Goal: Task Accomplishment & Management: Manage account settings

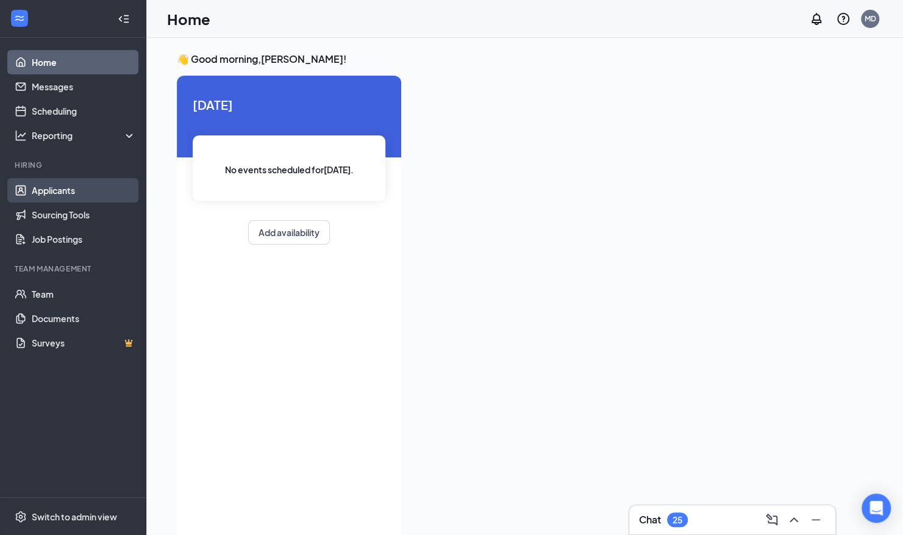
drag, startPoint x: 62, startPoint y: 187, endPoint x: 117, endPoint y: 182, distance: 55.1
click at [62, 187] on link "Applicants" at bounding box center [84, 190] width 104 height 24
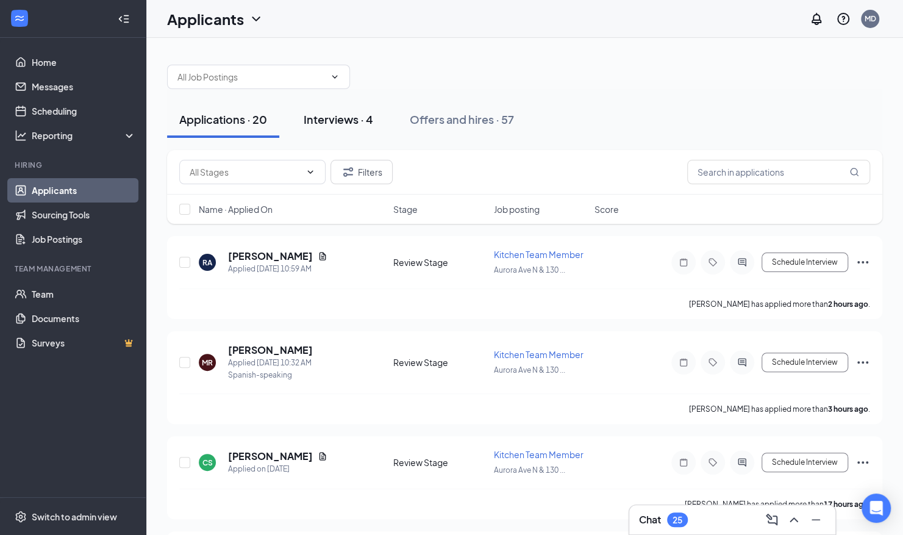
click at [344, 137] on button "Interviews · 4" at bounding box center [338, 119] width 94 height 37
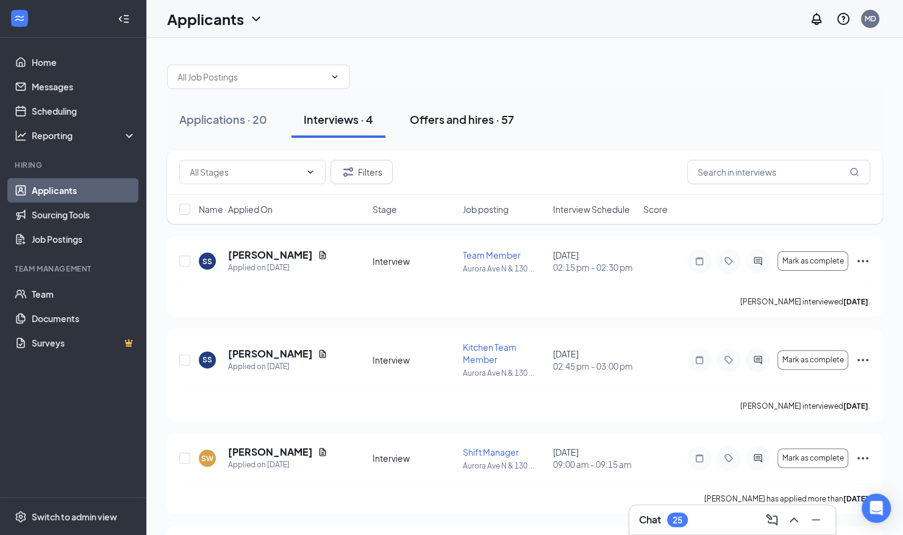
click at [469, 121] on div "Offers and hires · 57" at bounding box center [462, 119] width 104 height 15
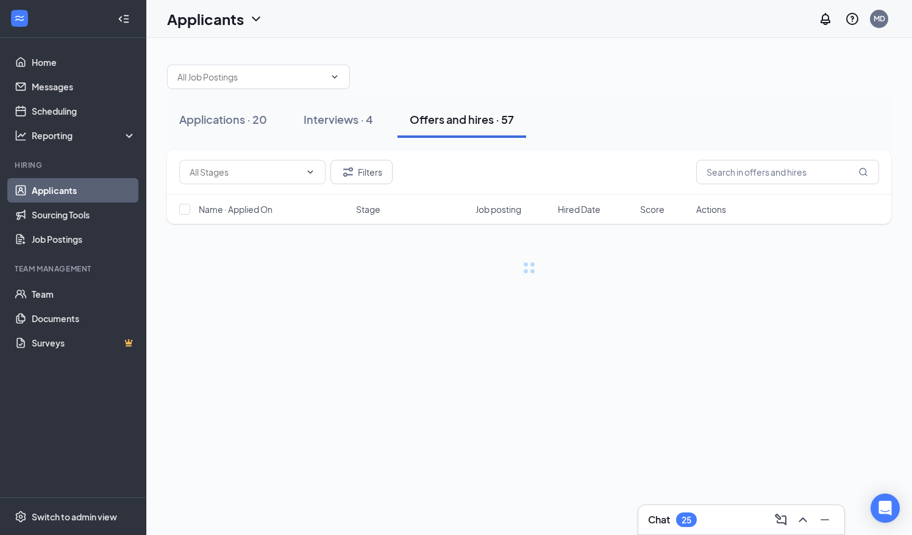
click at [359, 121] on div "Interviews · 4" at bounding box center [338, 119] width 69 height 15
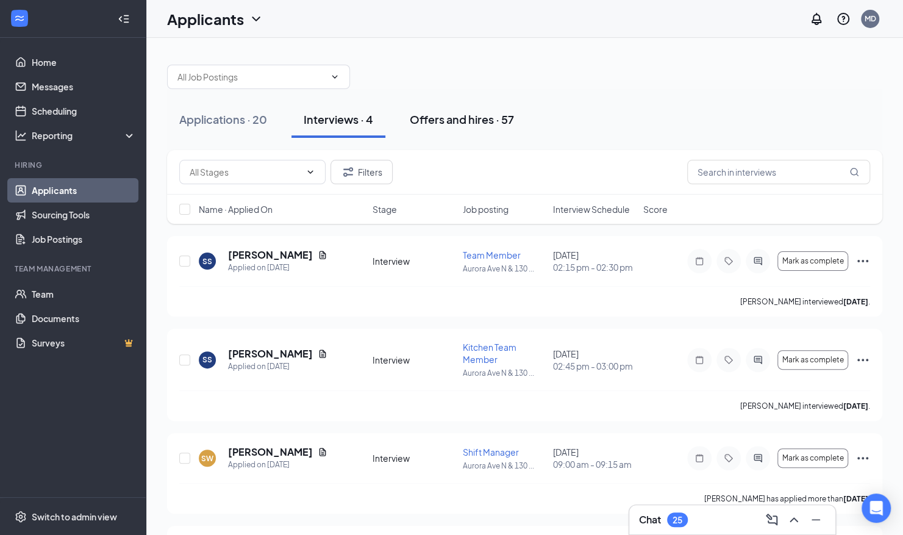
click at [437, 124] on div "Offers and hires · 57" at bounding box center [462, 119] width 104 height 15
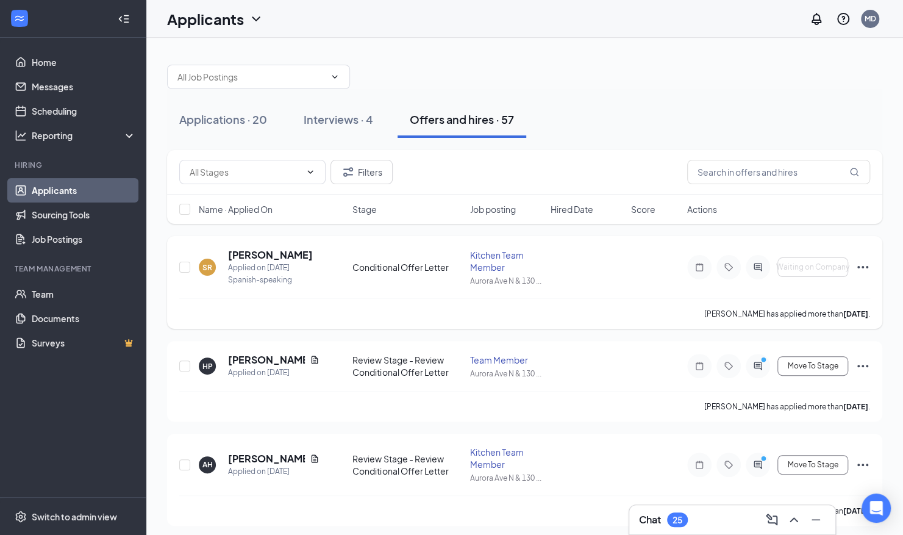
click at [760, 267] on icon "ActiveChat" at bounding box center [757, 267] width 15 height 10
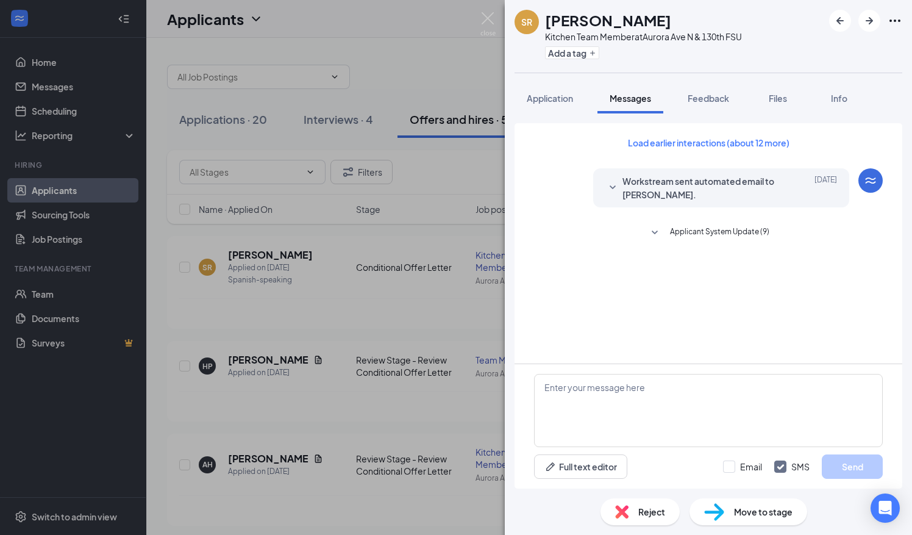
click at [672, 235] on span "Applicant System Update (9)" at bounding box center [719, 233] width 99 height 15
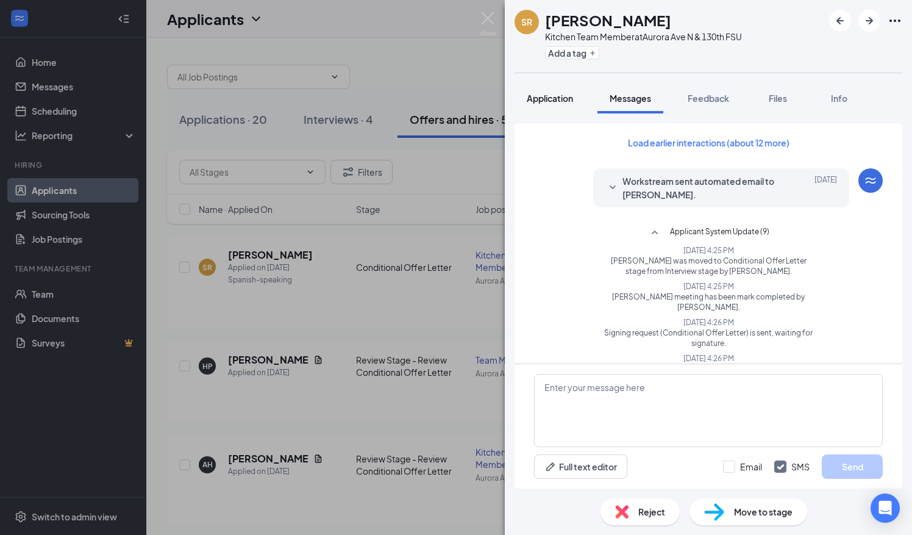
click at [557, 92] on div "Application" at bounding box center [550, 98] width 46 height 12
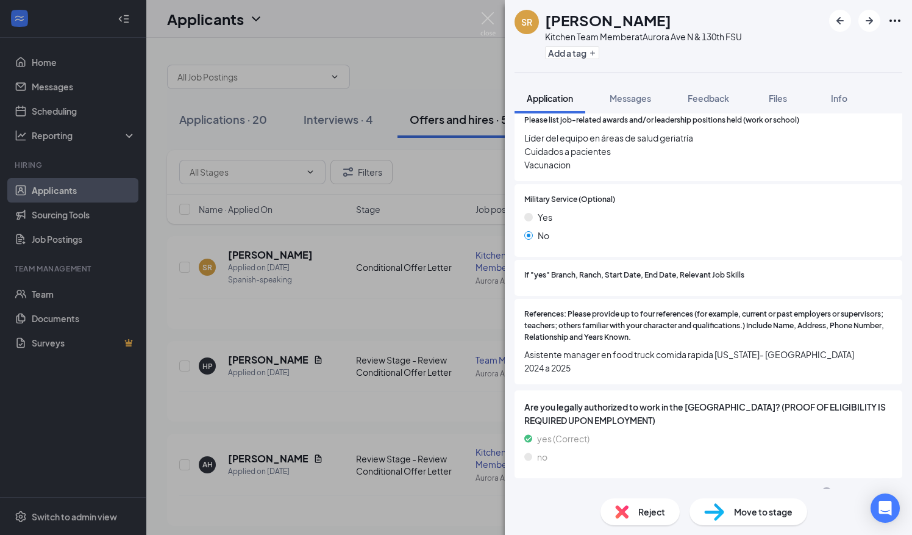
scroll to position [1402, 0]
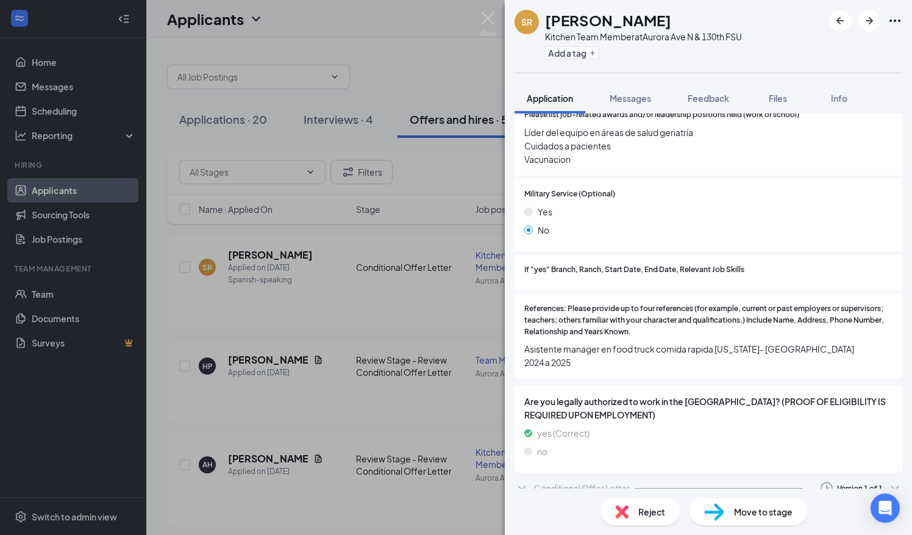
click at [541, 482] on div "Conditional Offer Letter" at bounding box center [582, 488] width 96 height 12
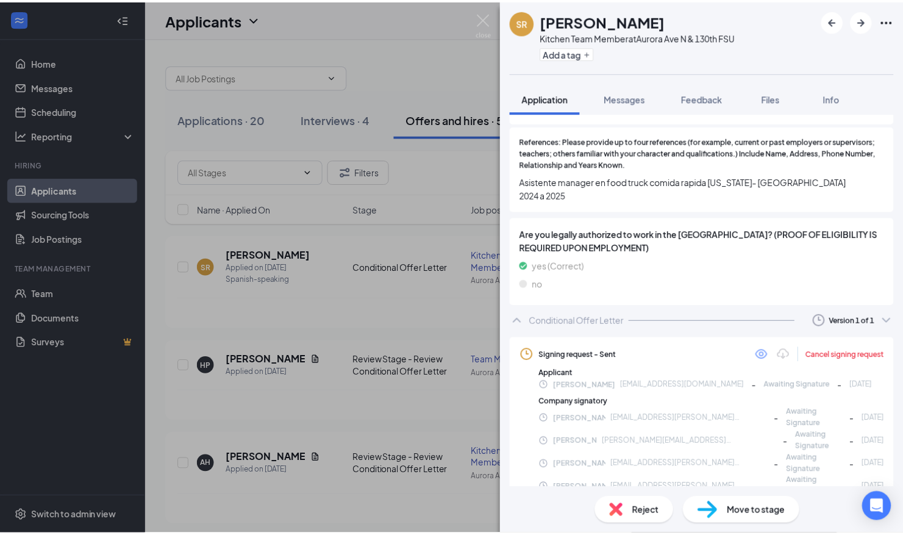
scroll to position [1569, 0]
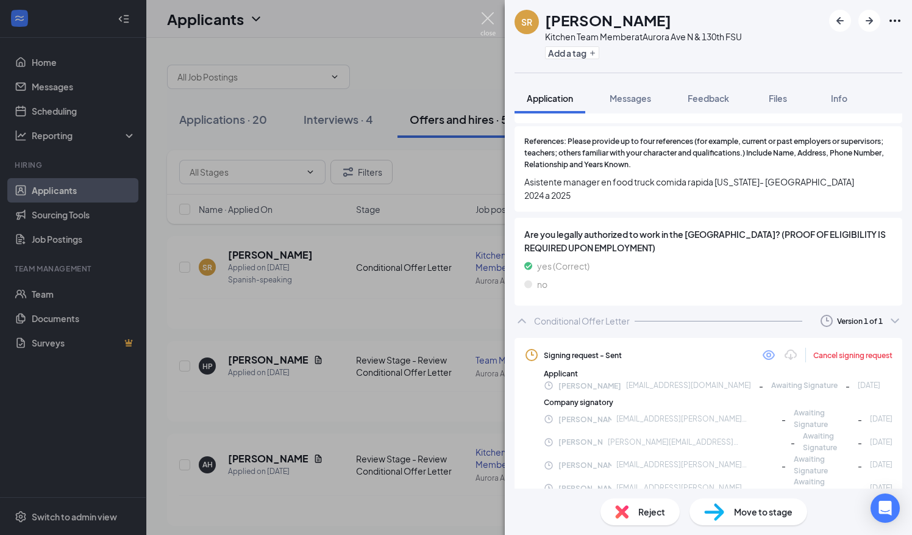
click at [491, 18] on img at bounding box center [487, 24] width 15 height 24
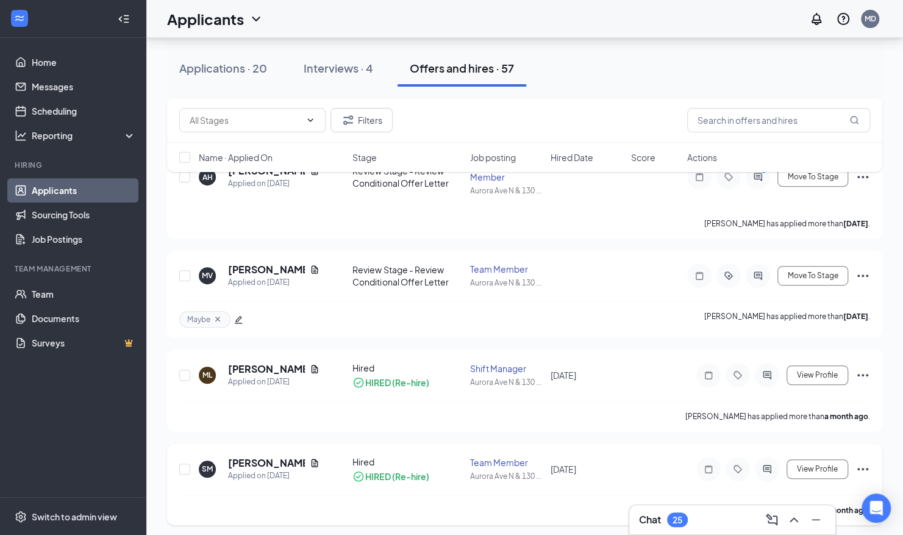
scroll to position [359, 0]
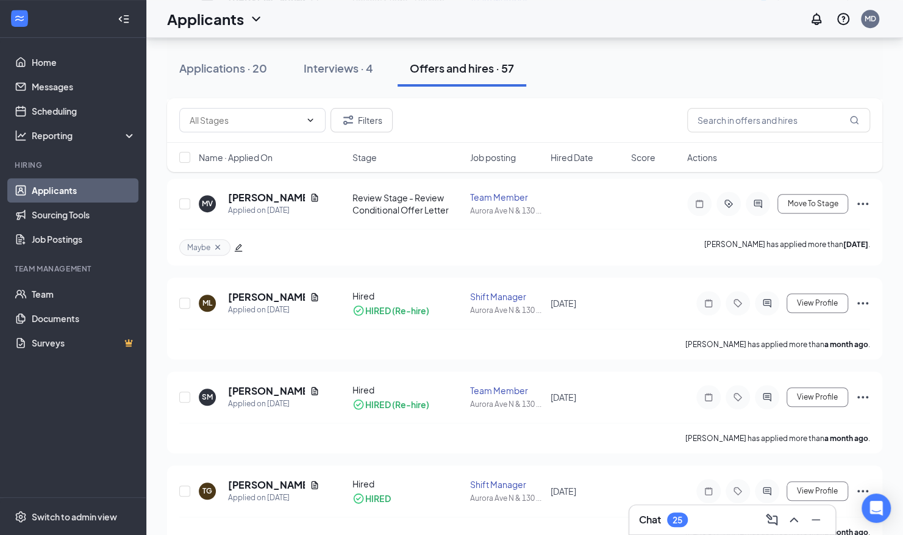
click at [343, 68] on div "Interviews · 4" at bounding box center [338, 67] width 69 height 15
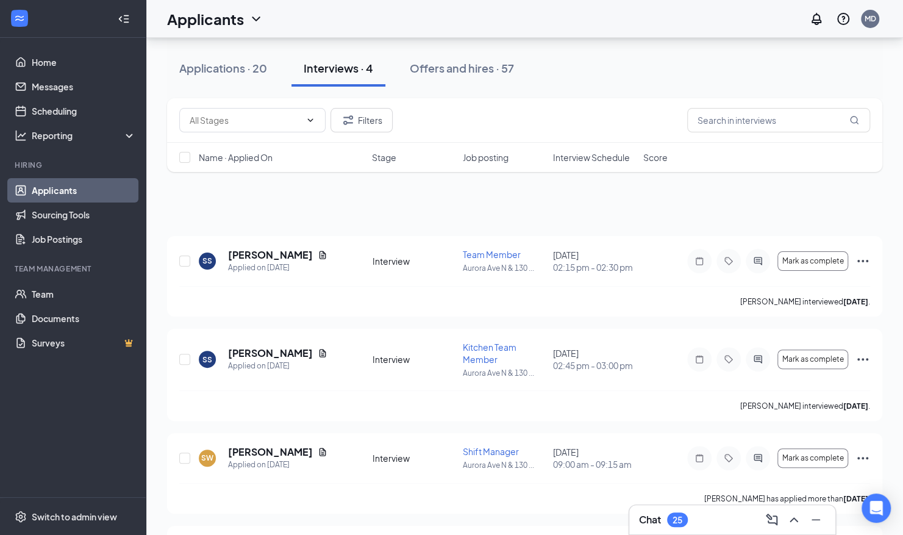
scroll to position [84, 0]
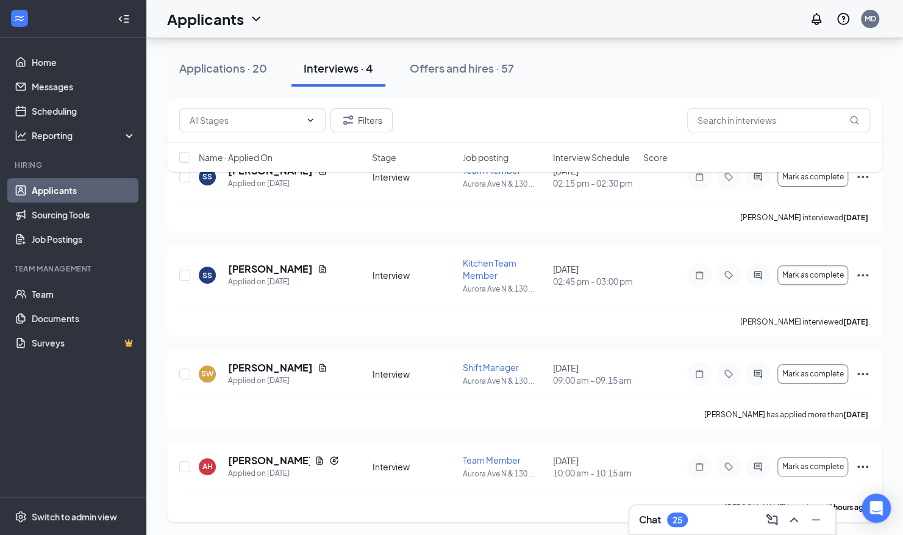
click at [858, 462] on icon "Ellipses" at bounding box center [862, 466] width 15 height 15
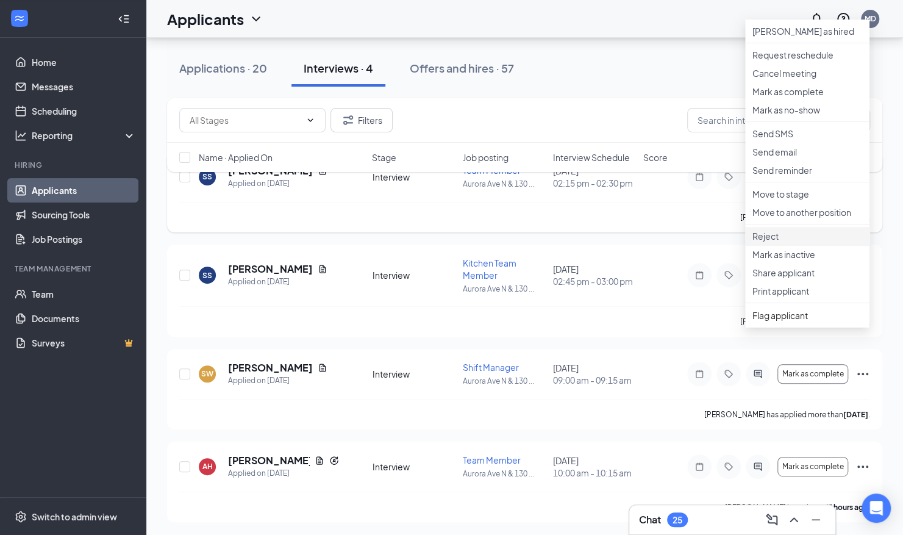
click at [786, 242] on p "Reject" at bounding box center [807, 236] width 110 height 12
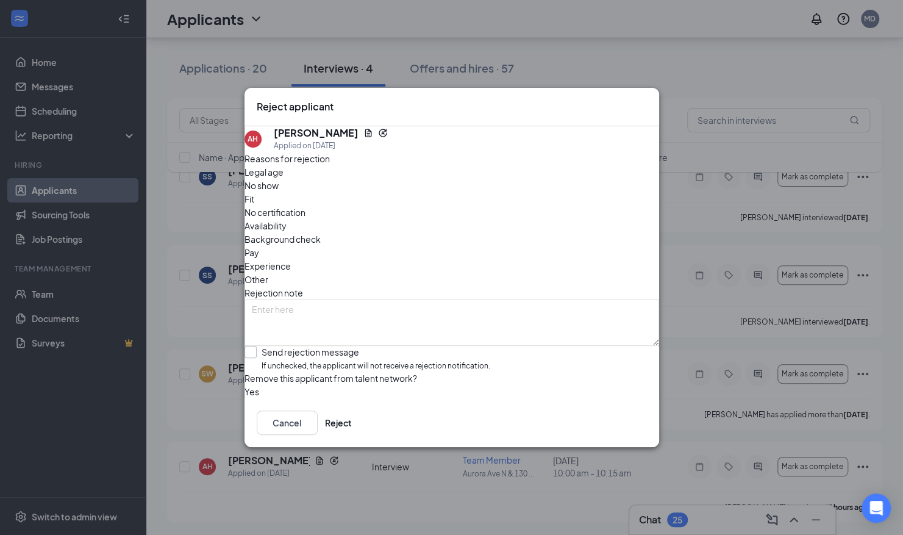
click at [313, 346] on input "Send rejection message If unchecked, the applicant will not receive a rejection…" at bounding box center [367, 359] width 246 height 26
checkbox input "true"
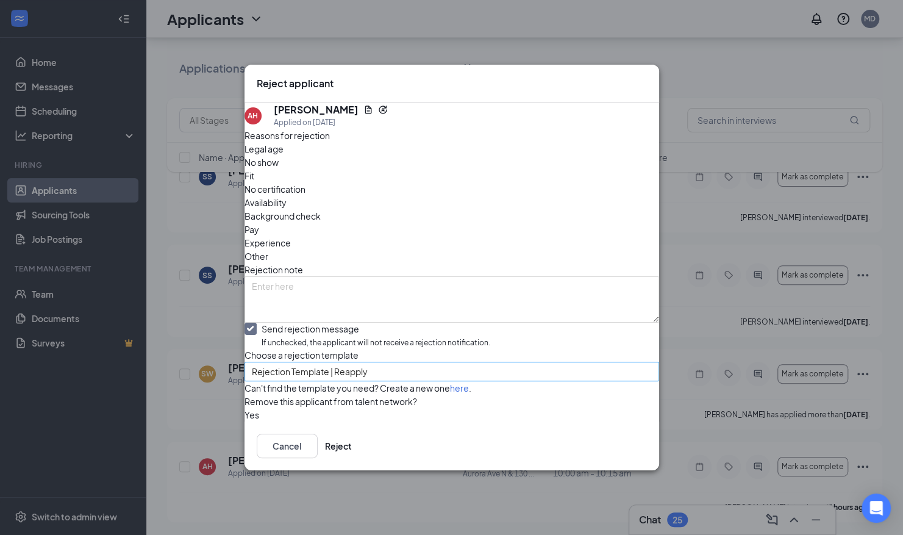
click at [424, 362] on span "Rejection Template | Reapply" at bounding box center [446, 378] width 389 height 33
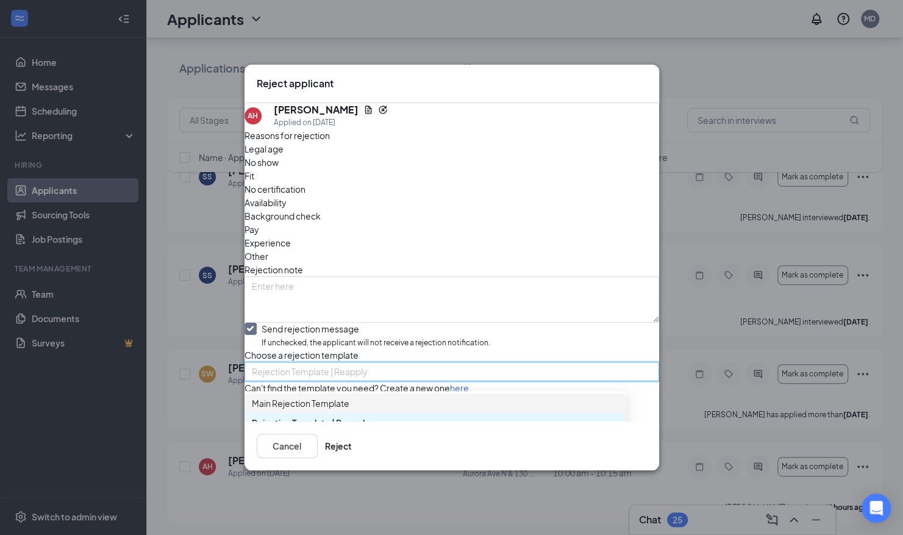
click at [368, 396] on span "Main Rejection Template" at bounding box center [435, 402] width 366 height 13
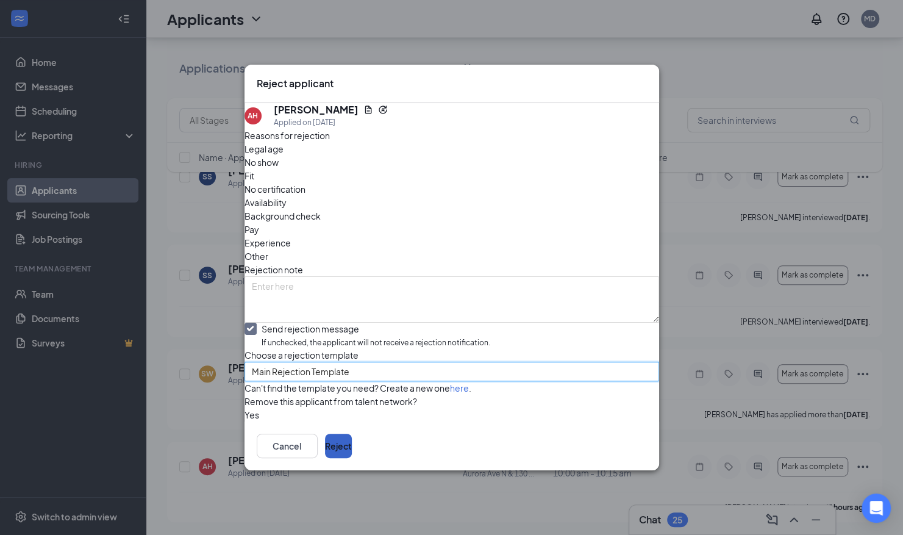
click at [352, 458] on button "Reject" at bounding box center [338, 445] width 27 height 24
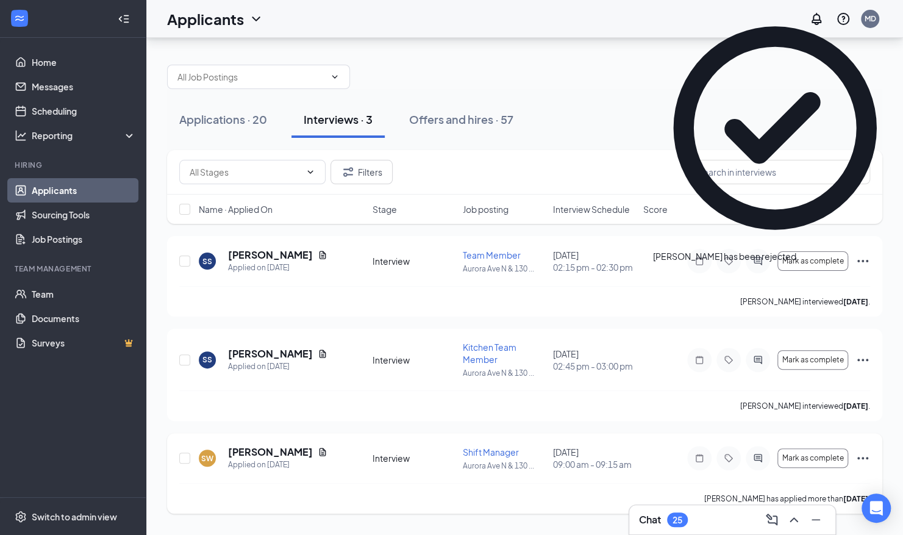
scroll to position [0, 0]
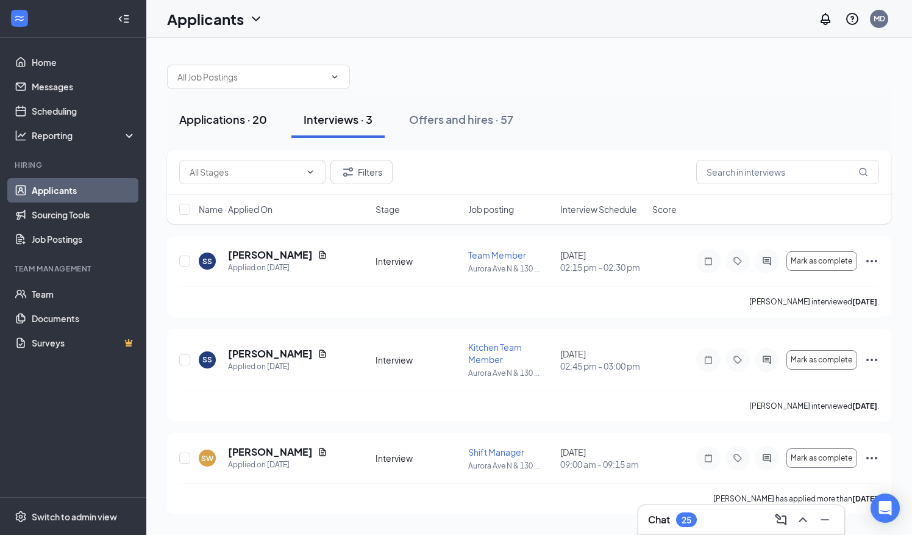
click at [241, 102] on button "Applications · 20" at bounding box center [223, 119] width 112 height 37
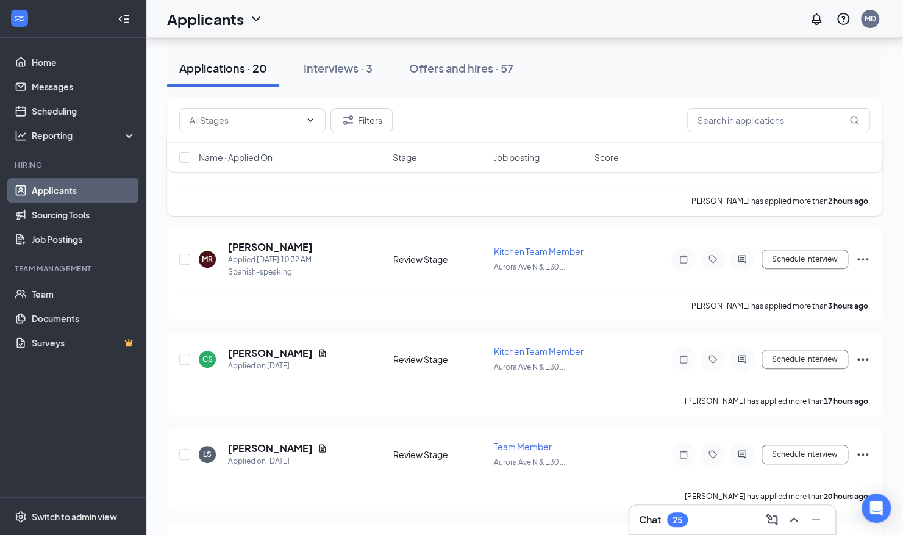
scroll to position [104, 0]
click at [333, 73] on div "Interviews · 3" at bounding box center [338, 67] width 69 height 15
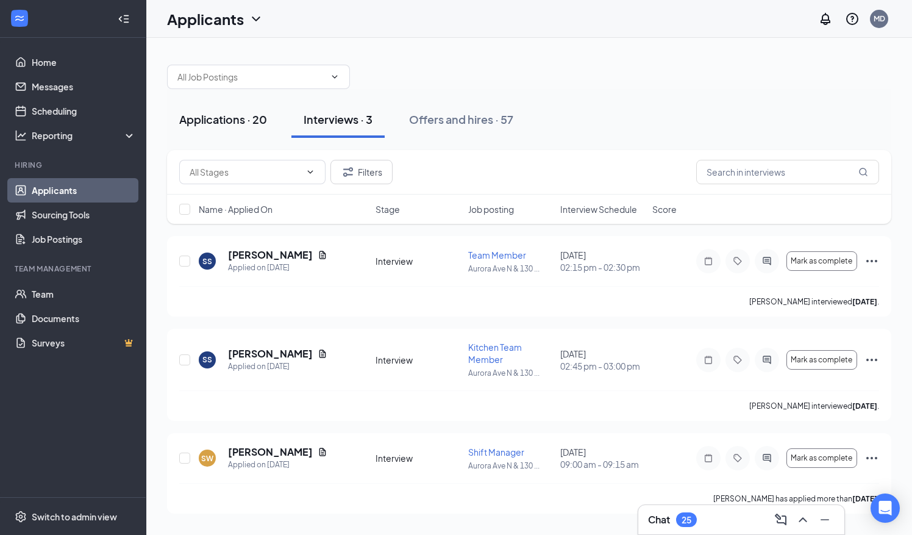
click at [241, 122] on div "Applications · 20" at bounding box center [223, 119] width 88 height 15
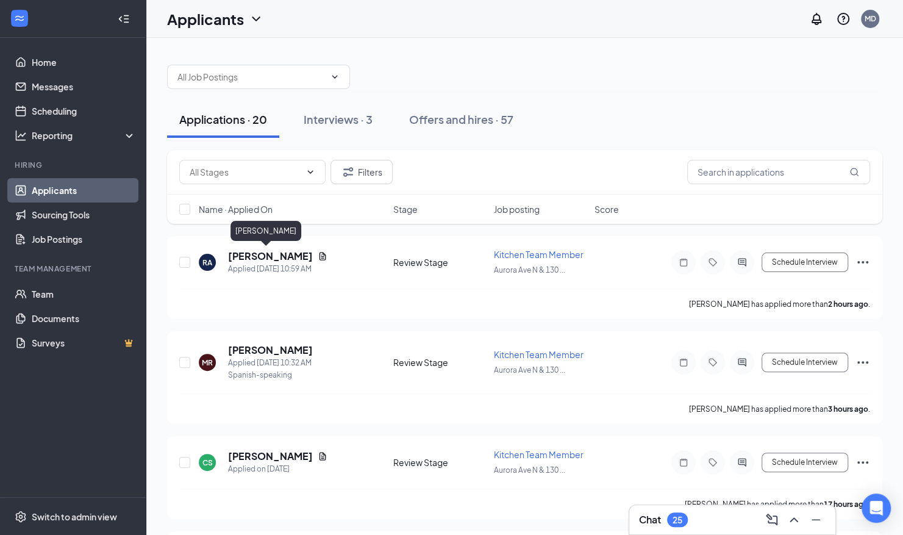
click at [254, 255] on h5 "[PERSON_NAME]" at bounding box center [270, 255] width 85 height 13
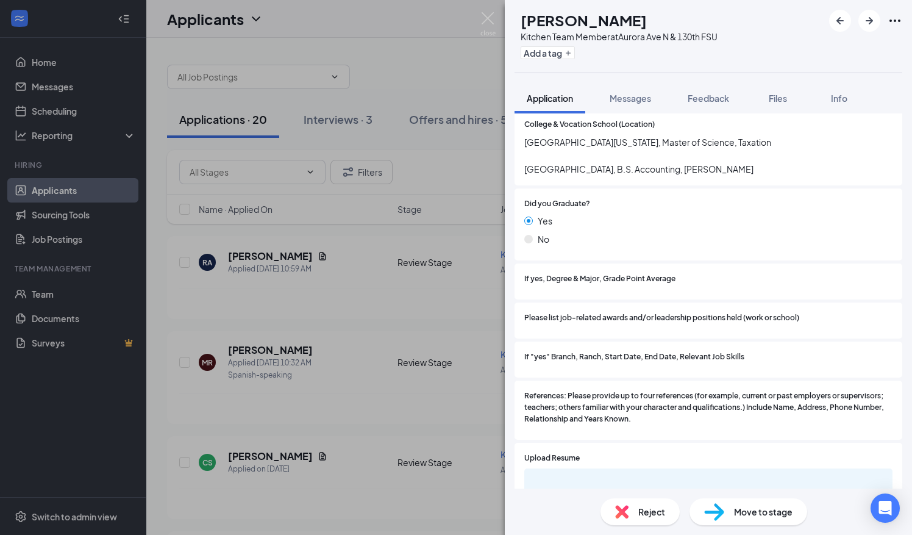
scroll to position [1438, 0]
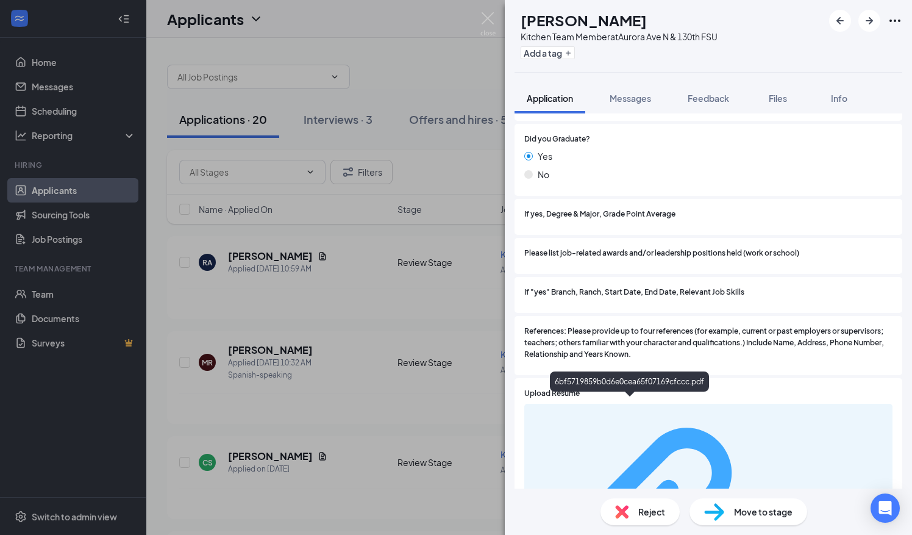
click at [770, 524] on div "6bf5719859b0d6e0cea65f07169cfccc.pdf" at bounding box center [827, 529] width 115 height 10
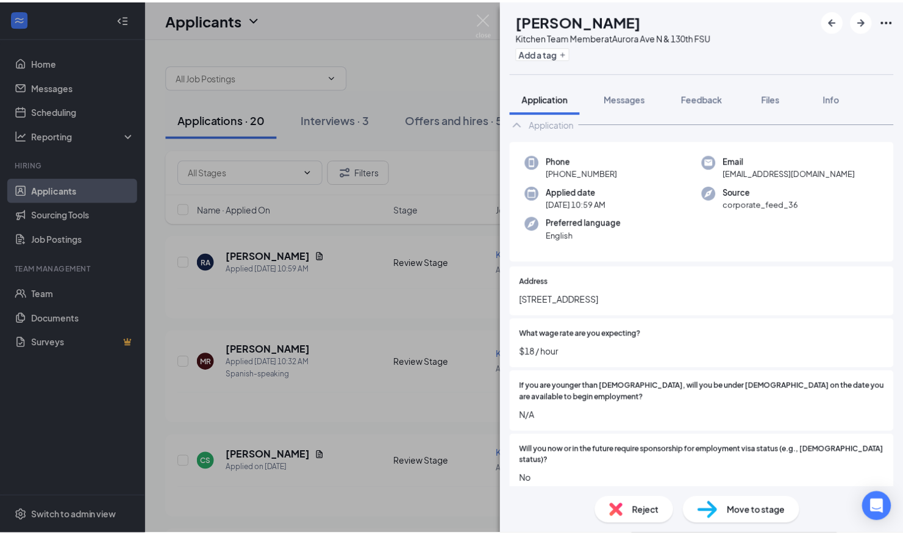
scroll to position [0, 0]
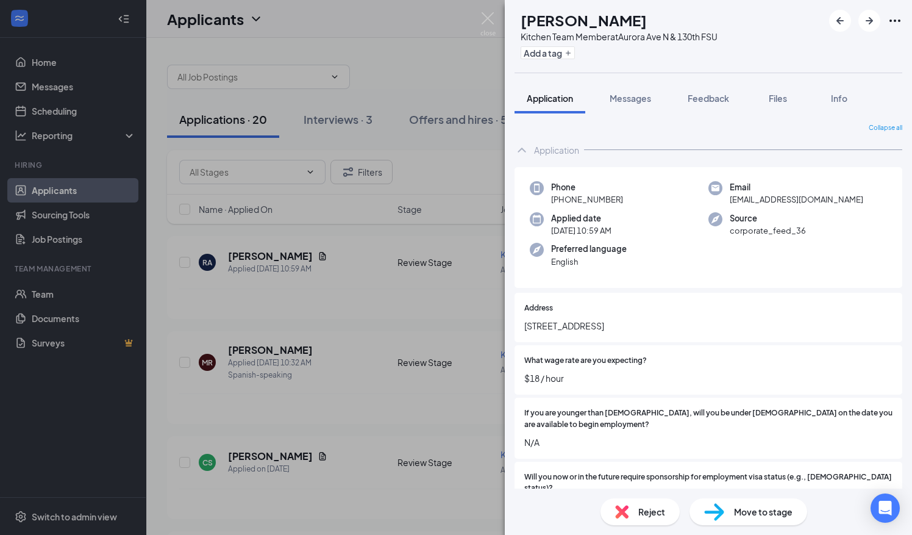
click at [732, 501] on div "Move to stage" at bounding box center [748, 511] width 118 height 27
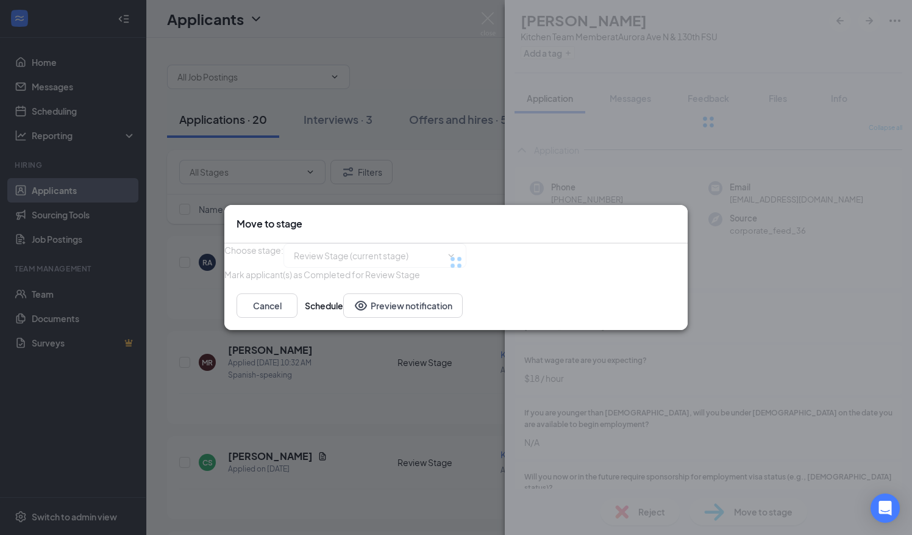
type input "Interview (next stage)"
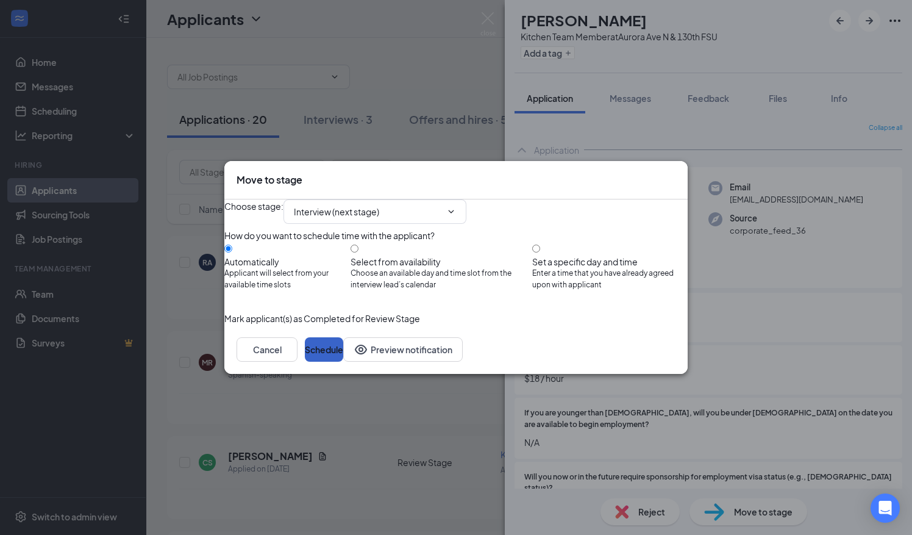
click at [343, 361] on button "Schedule" at bounding box center [324, 349] width 38 height 24
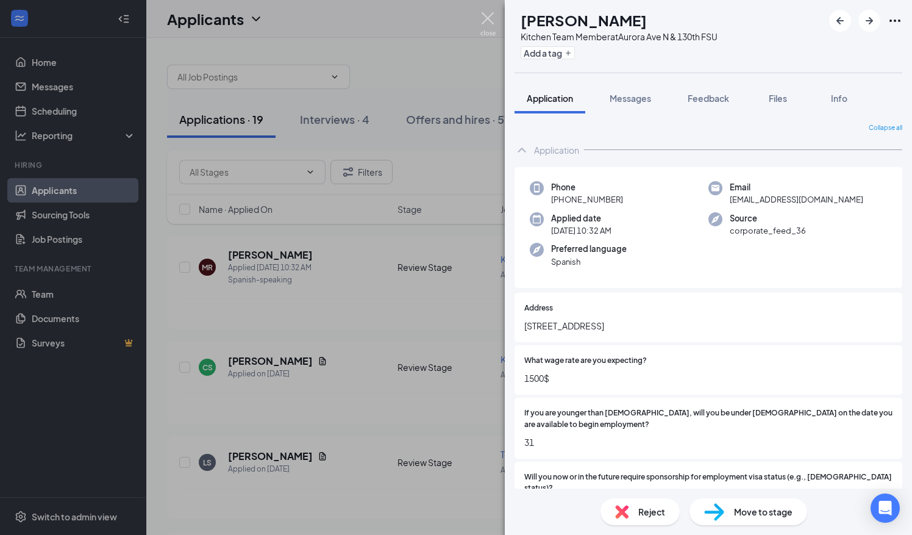
click at [492, 14] on img at bounding box center [487, 24] width 15 height 24
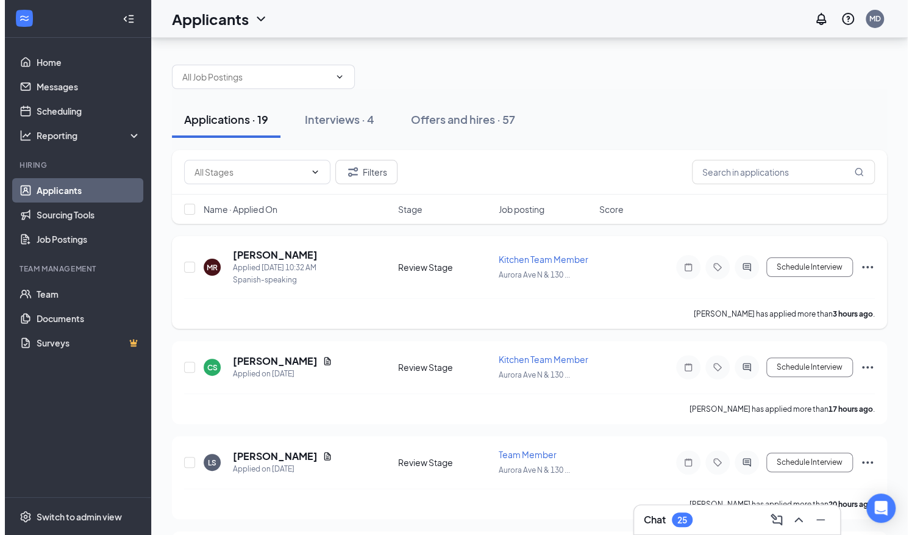
scroll to position [44, 0]
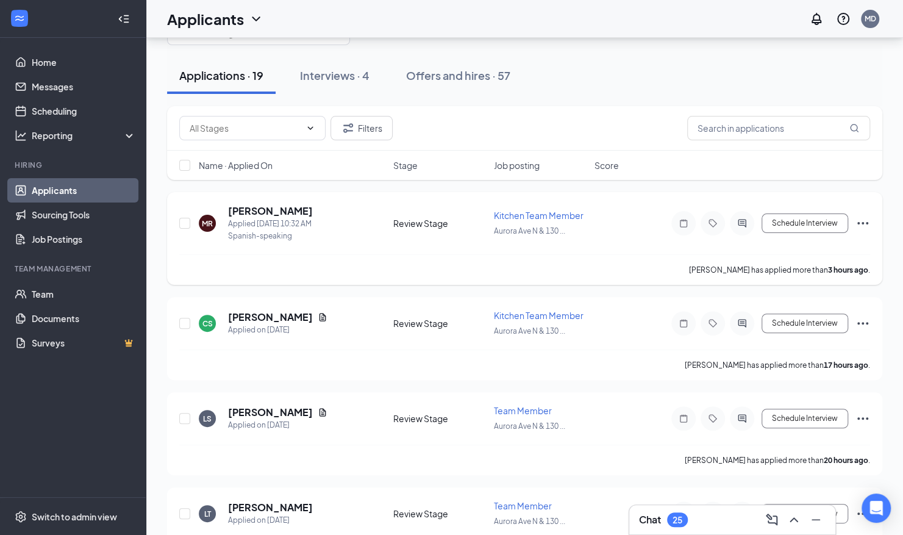
click at [313, 213] on h5 "[PERSON_NAME]" at bounding box center [270, 210] width 85 height 13
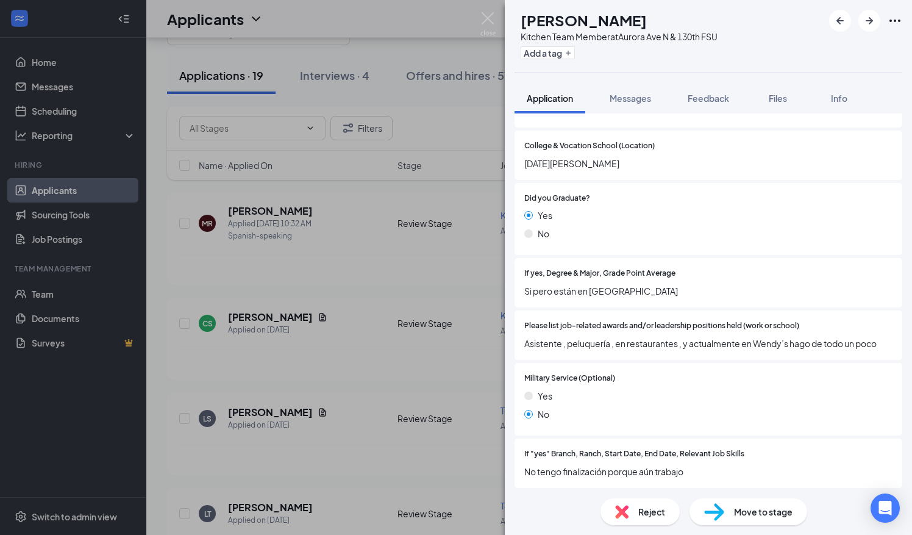
scroll to position [1378, 0]
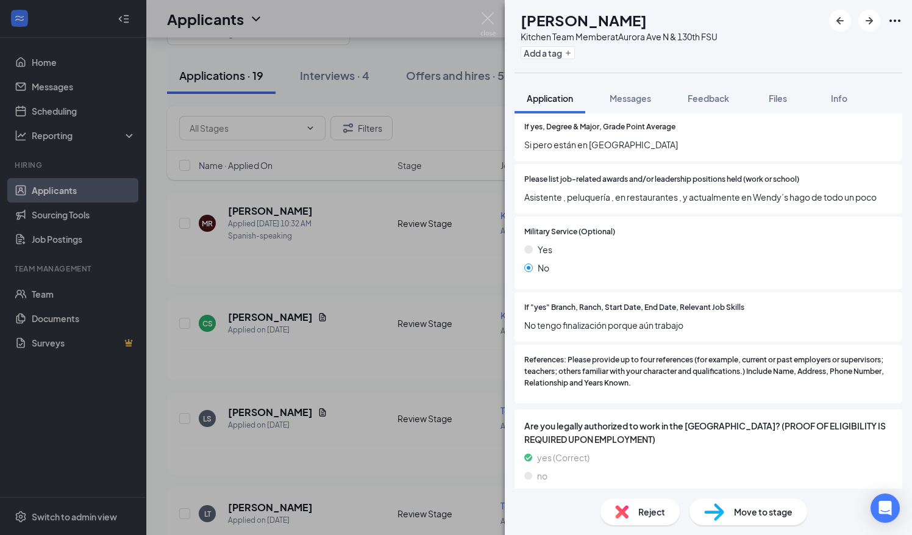
click at [722, 509] on img at bounding box center [714, 512] width 20 height 18
type input "Interview (next stage)"
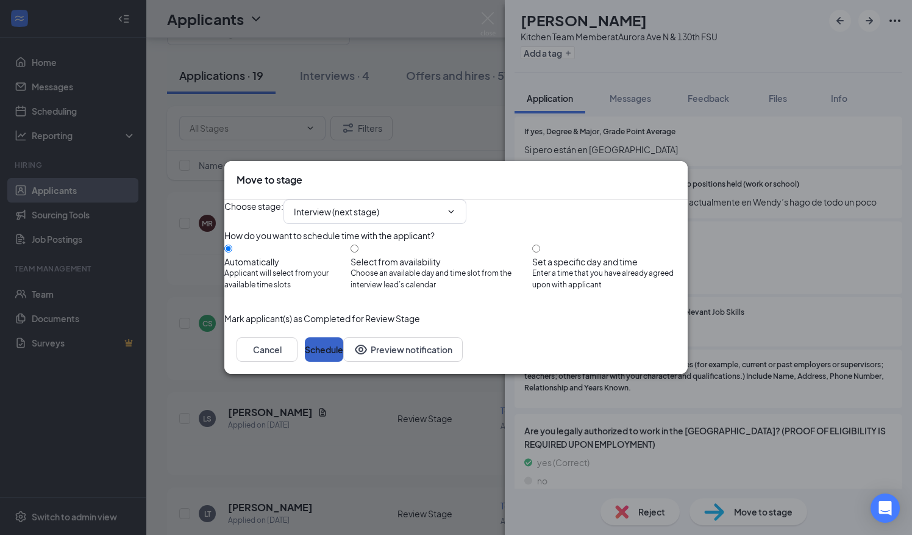
click at [343, 361] on button "Schedule" at bounding box center [324, 349] width 38 height 24
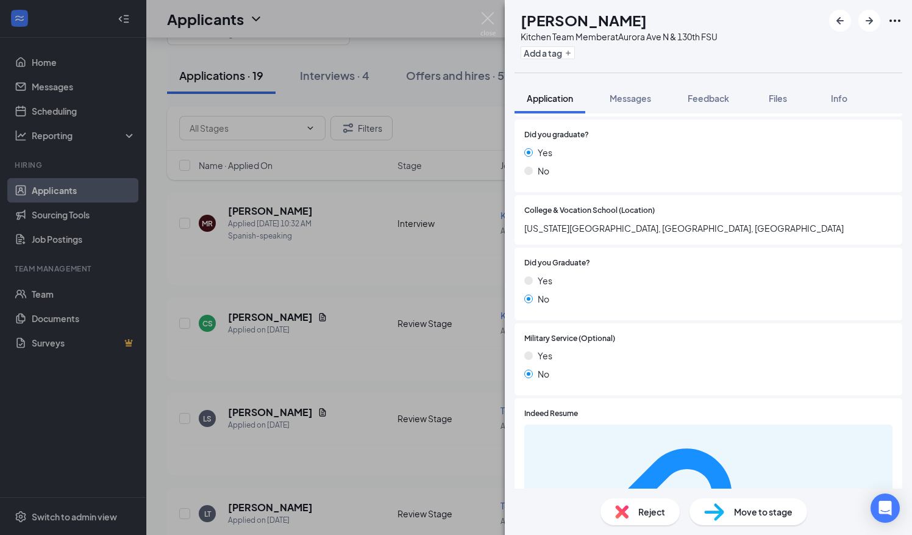
scroll to position [994, 0]
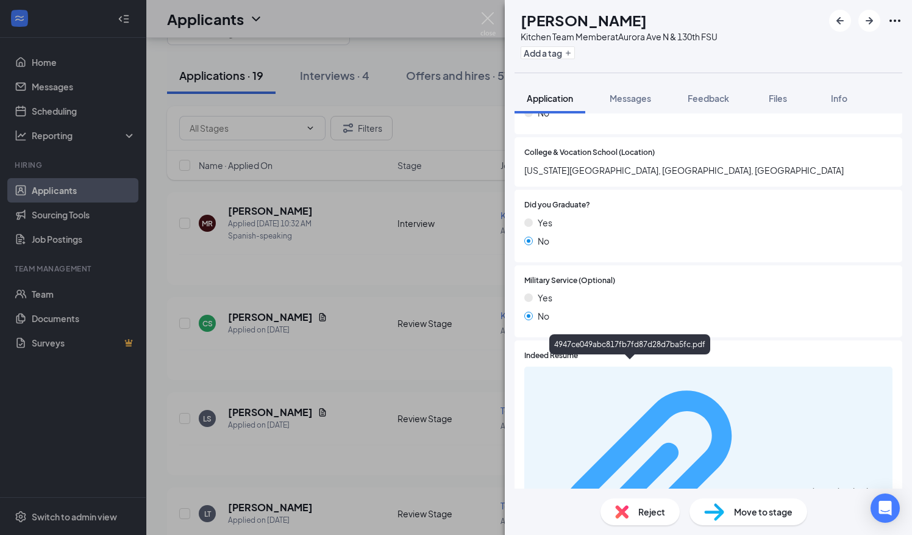
click at [770, 486] on div "4947ce049abc817fb7fd87d28d7ba5fc.pdf" at bounding box center [827, 491] width 115 height 10
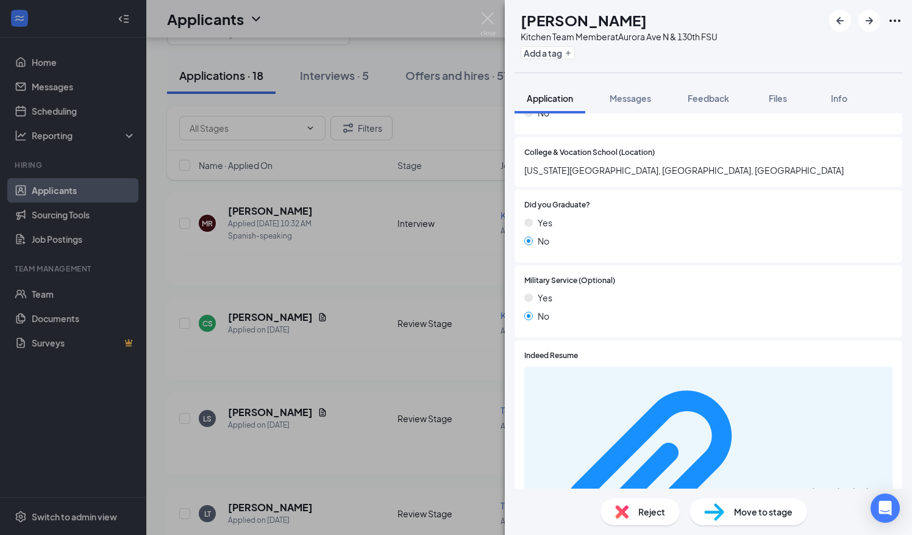
click at [719, 510] on img at bounding box center [714, 512] width 20 height 18
type input "Interview (next stage)"
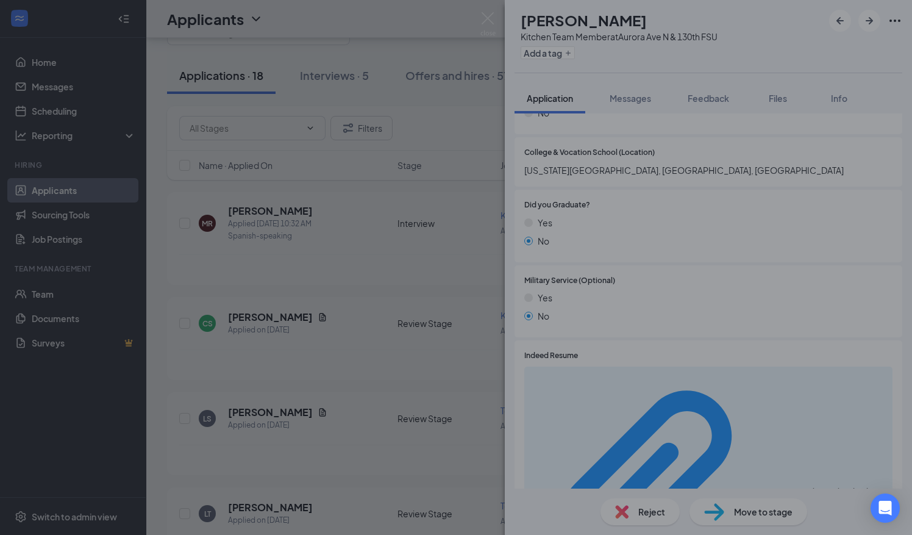
scroll to position [990, 0]
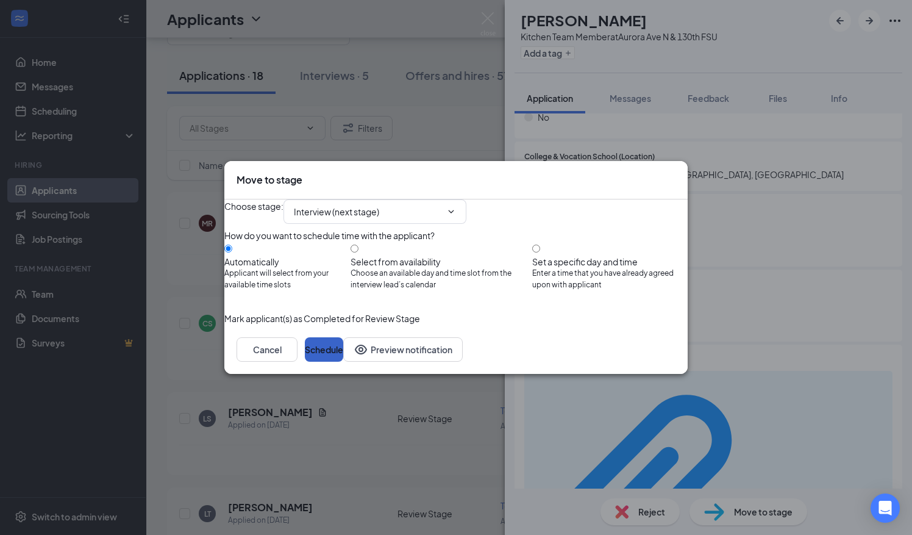
click at [343, 361] on button "Schedule" at bounding box center [324, 349] width 38 height 24
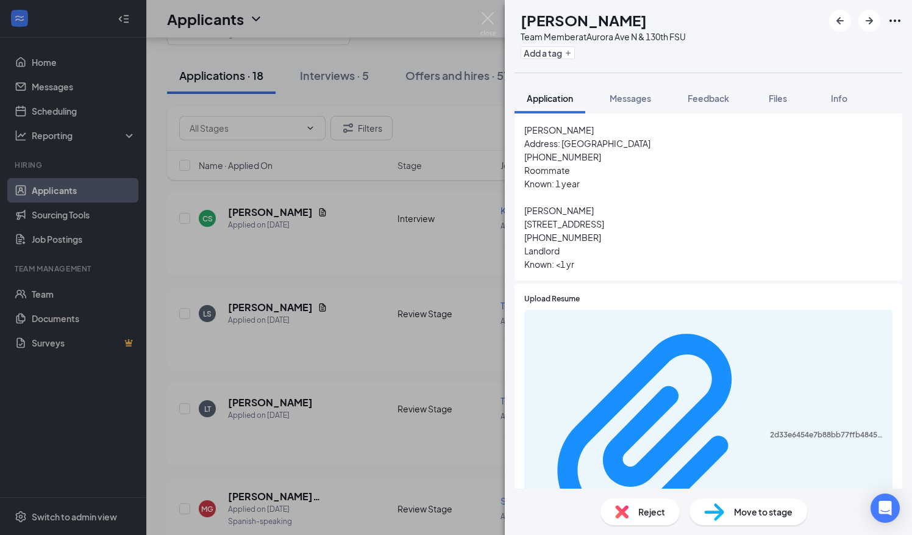
scroll to position [2034, 0]
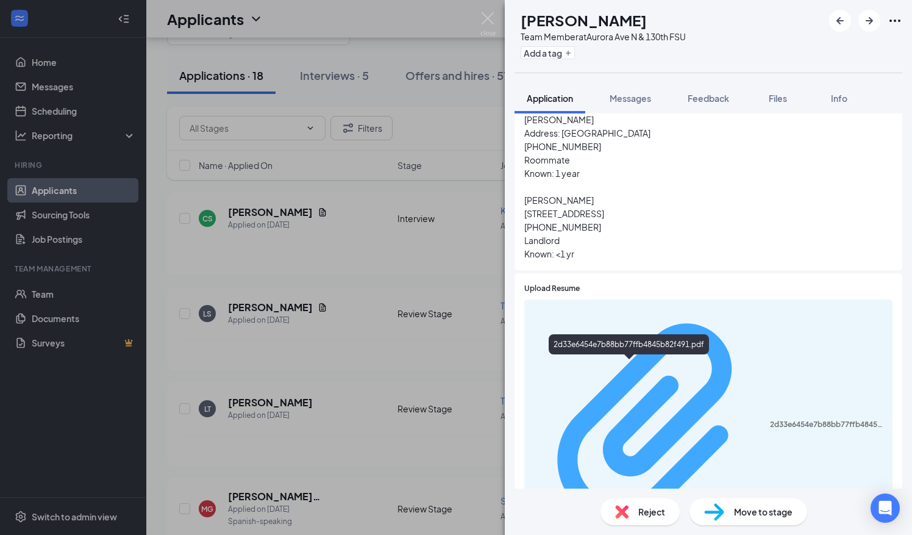
click at [770, 419] on div "2d33e6454e7b88bb77ffb4845b82f491.pdf" at bounding box center [827, 424] width 115 height 10
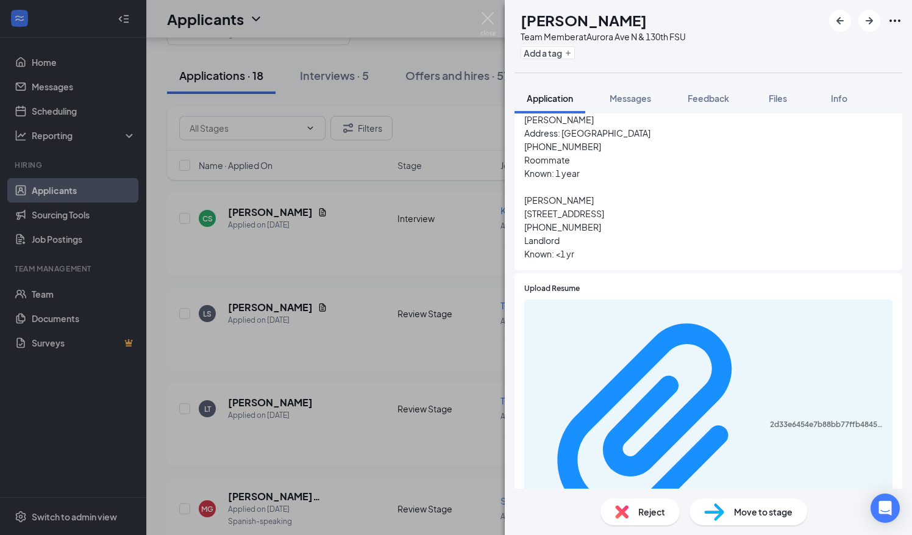
click at [729, 513] on div "Move to stage" at bounding box center [748, 511] width 118 height 27
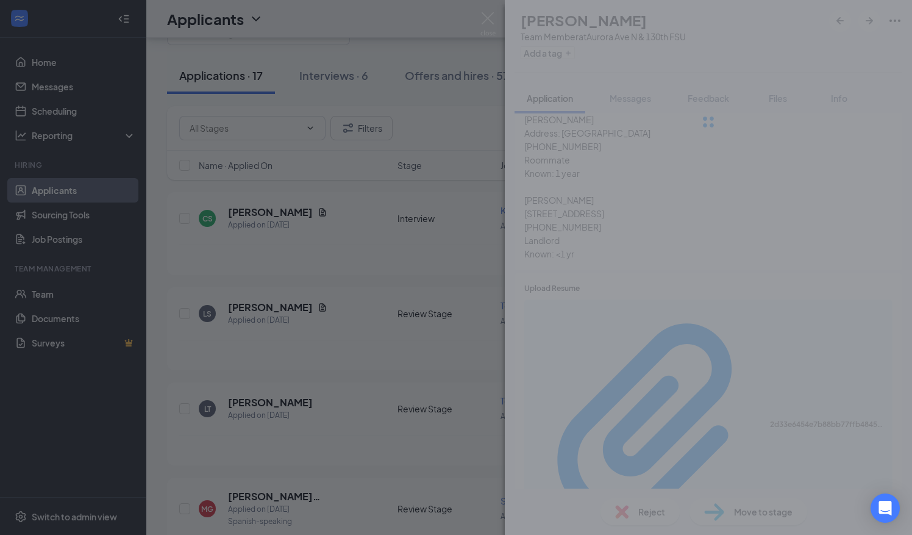
scroll to position [2029, 0]
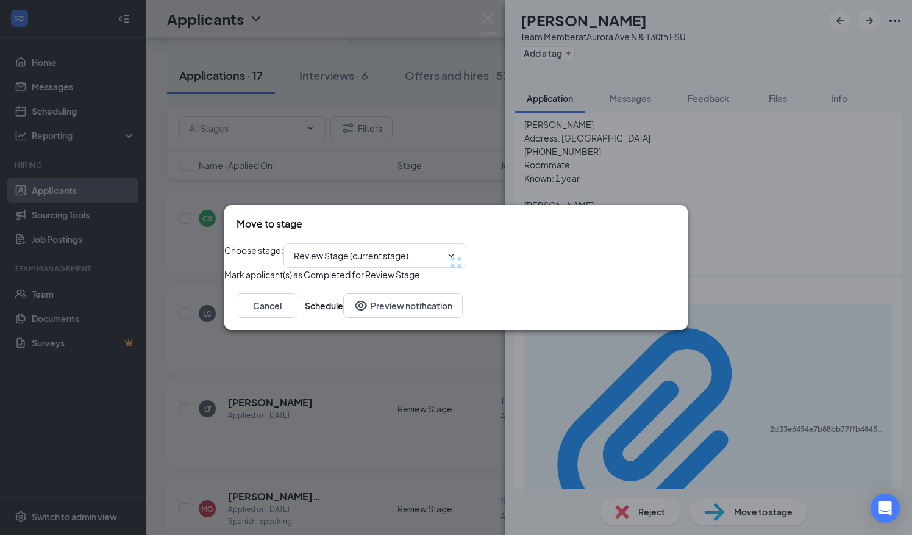
type input "Interview (next stage)"
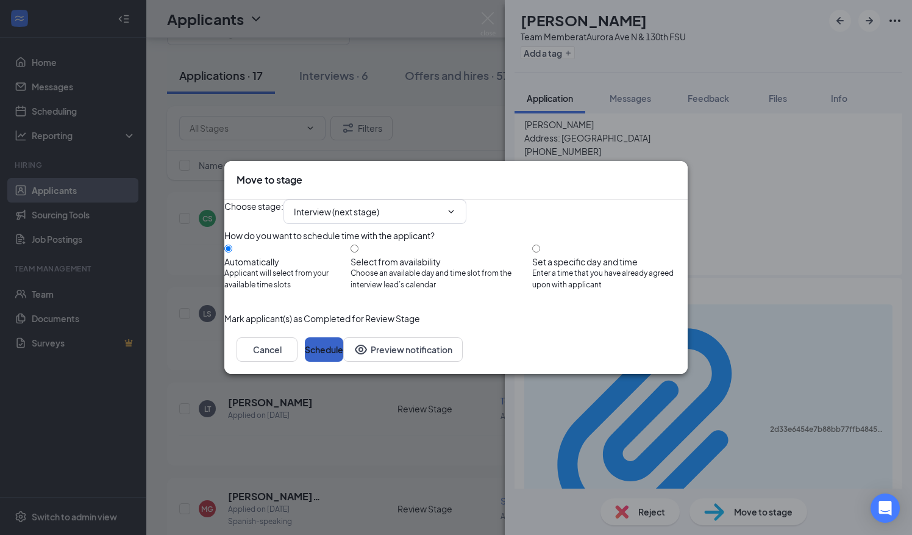
click at [343, 361] on button "Schedule" at bounding box center [324, 349] width 38 height 24
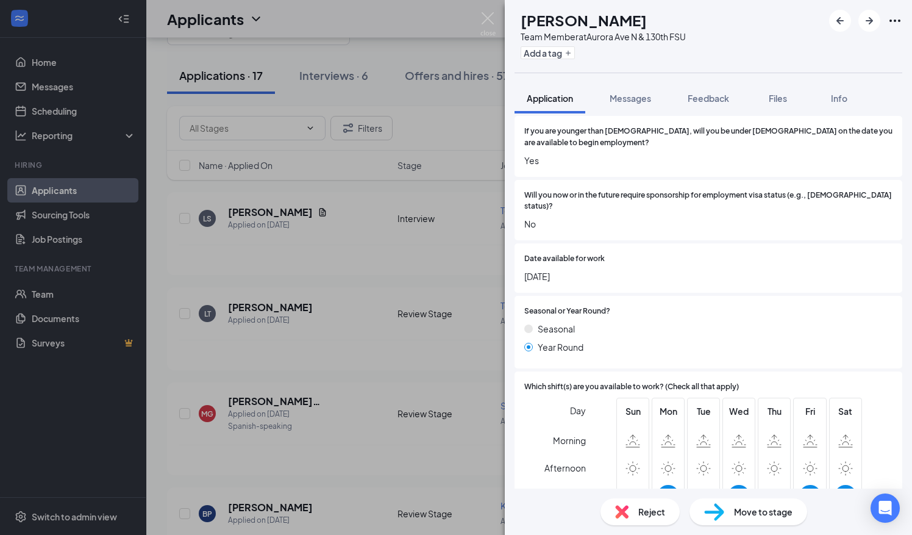
scroll to position [669, 0]
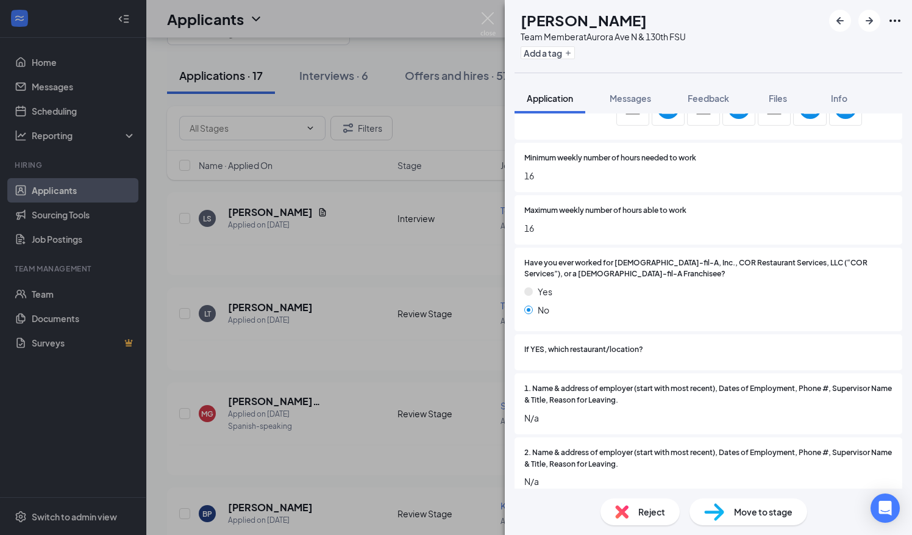
click at [643, 510] on span "Reject" at bounding box center [651, 511] width 27 height 13
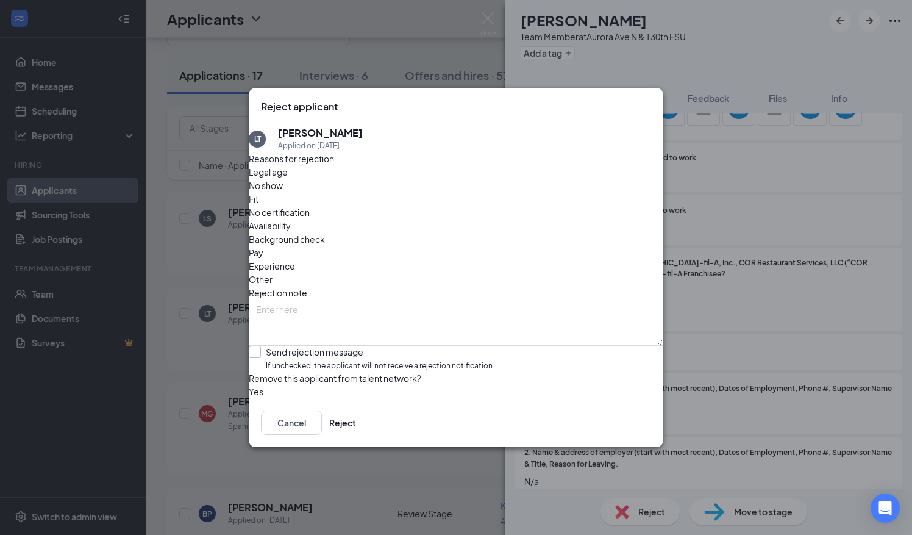
click at [491, 346] on input "Send rejection message If unchecked, the applicant will not receive a rejection…" at bounding box center [372, 359] width 246 height 26
checkbox input "true"
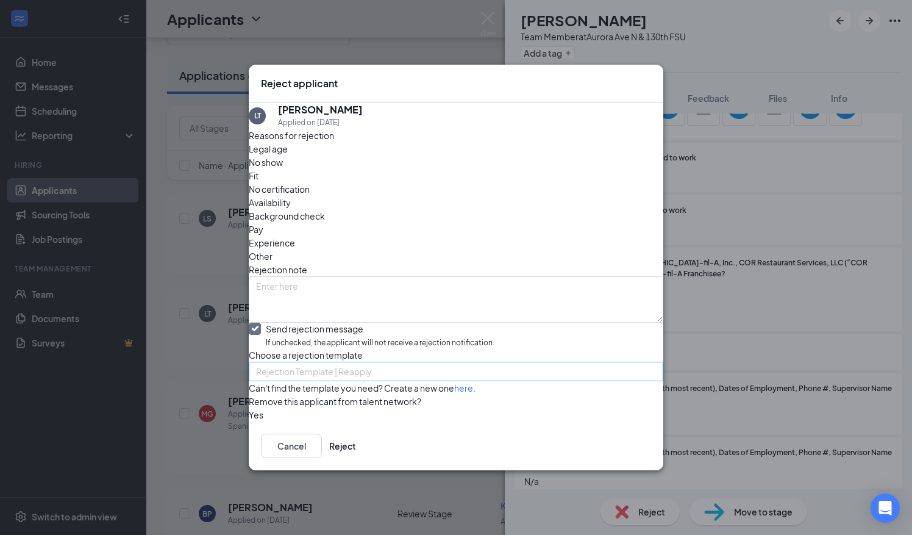
click at [596, 362] on span "Rejection Template | Reapply" at bounding box center [450, 378] width 389 height 33
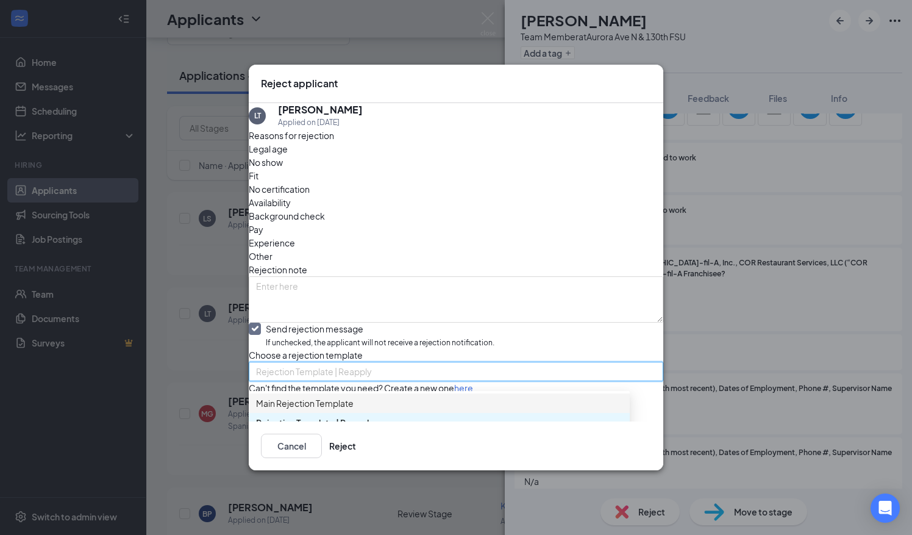
click at [508, 396] on span "Main Rejection Template" at bounding box center [439, 402] width 366 height 13
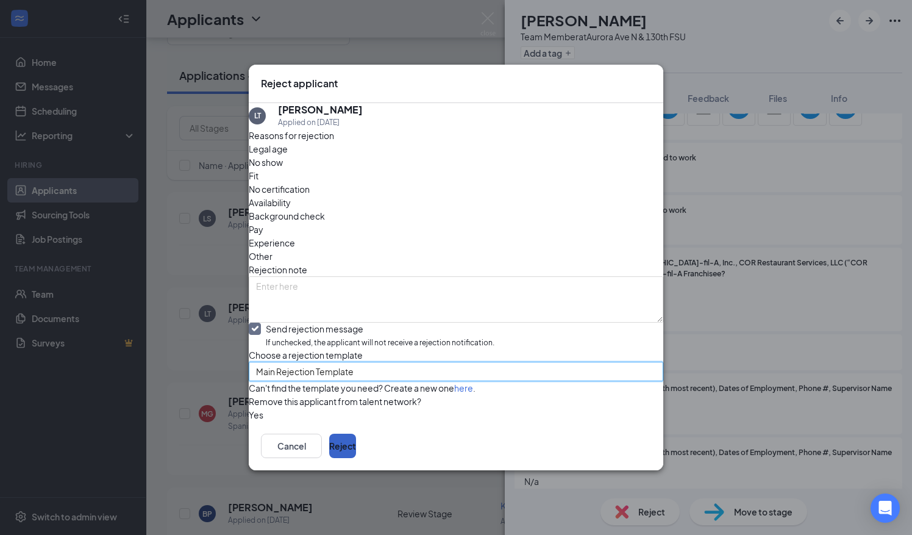
click at [356, 458] on button "Reject" at bounding box center [342, 445] width 27 height 24
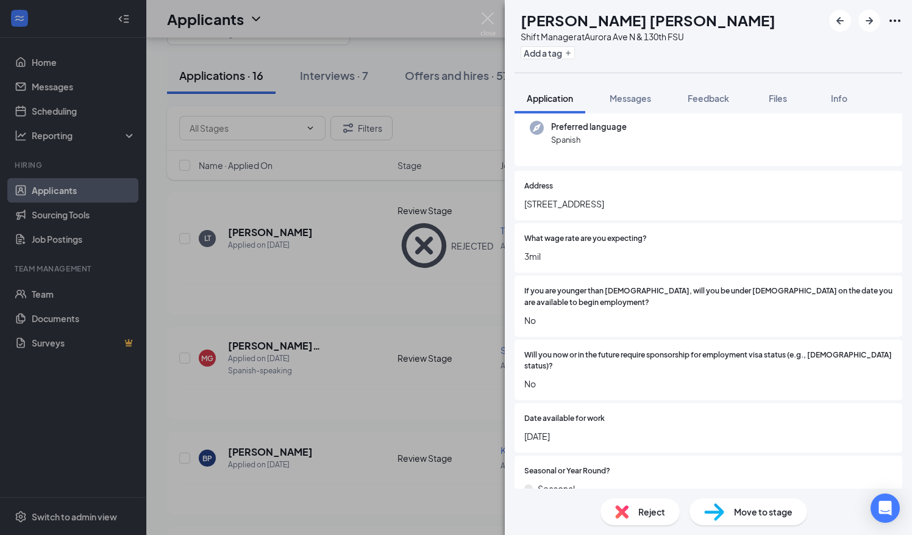
scroll to position [165, 0]
click at [533, 233] on span "What wage rate are you expecting?" at bounding box center [585, 239] width 123 height 12
drag, startPoint x: 533, startPoint y: 229, endPoint x: 650, endPoint y: 222, distance: 117.2
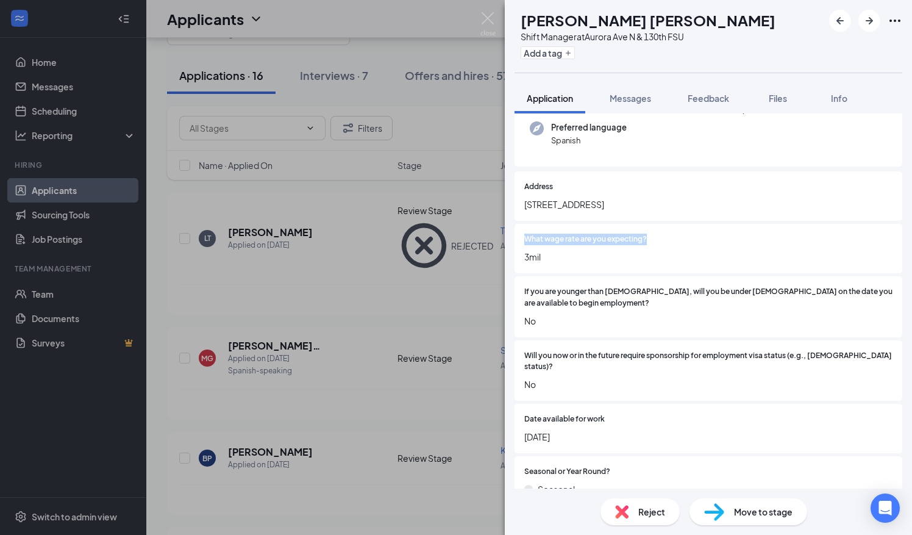
click at [650, 224] on div "What wage rate are you expecting? 3mil" at bounding box center [709, 248] width 388 height 49
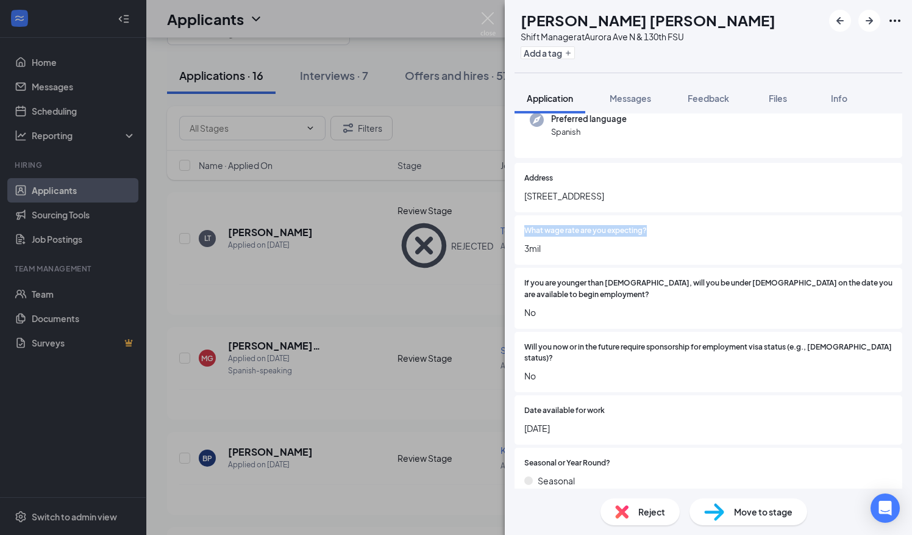
scroll to position [176, 0]
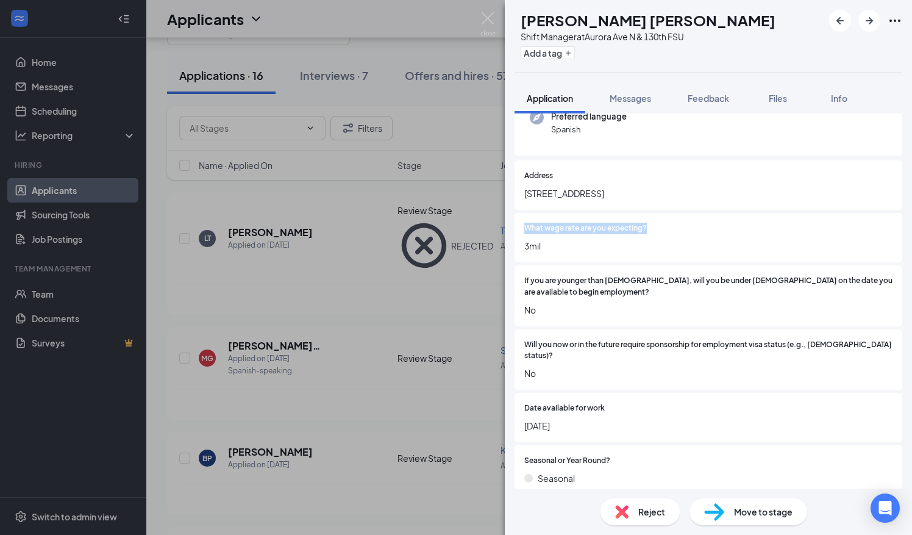
click at [659, 223] on div at bounding box center [770, 229] width 246 height 12
click at [618, 223] on span "What wage rate are you expecting?" at bounding box center [585, 229] width 123 height 12
drag, startPoint x: 618, startPoint y: 223, endPoint x: 680, endPoint y: 218, distance: 62.3
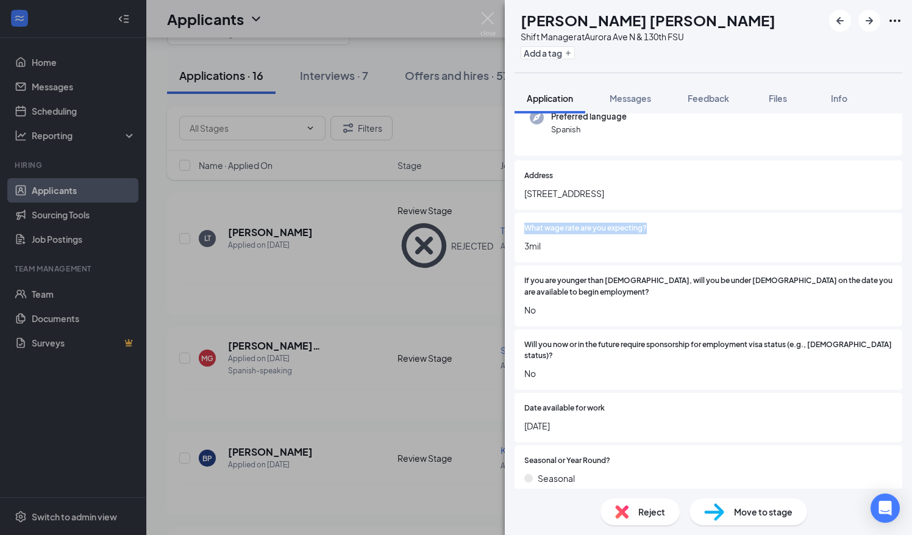
click at [680, 223] on div at bounding box center [770, 229] width 246 height 12
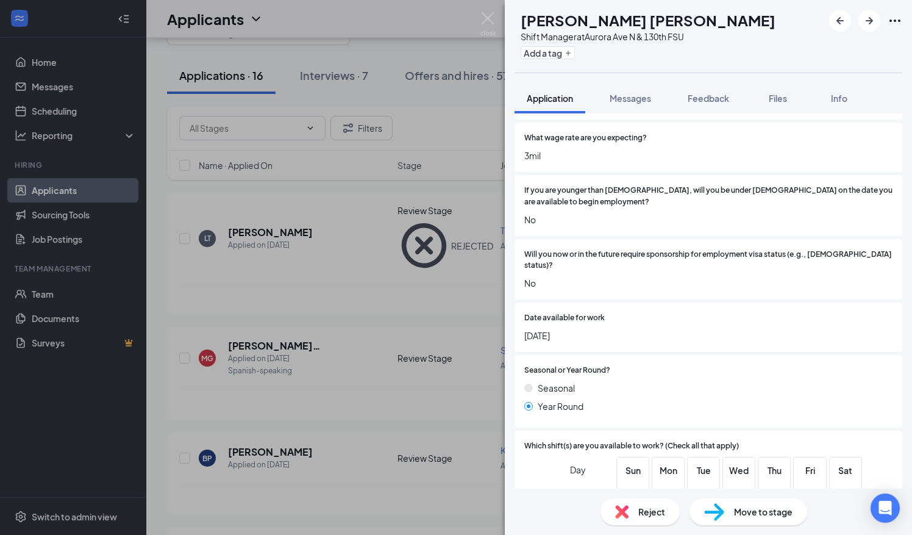
scroll to position [267, 0]
click at [567, 193] on span "If you are younger than [DEMOGRAPHIC_DATA], will you be under [DEMOGRAPHIC_DATA…" at bounding box center [708, 195] width 368 height 23
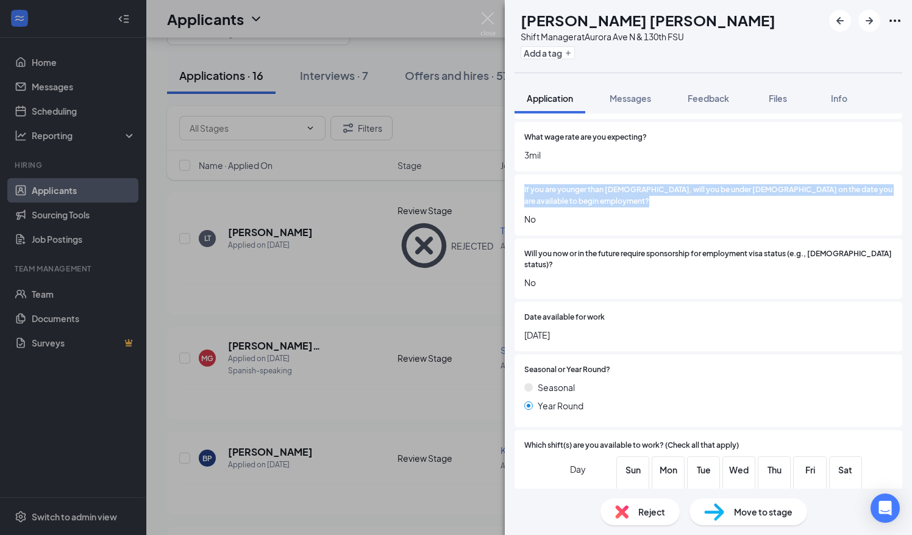
click at [567, 193] on span "If you are younger than [DEMOGRAPHIC_DATA], will you be under [DEMOGRAPHIC_DATA…" at bounding box center [708, 195] width 368 height 23
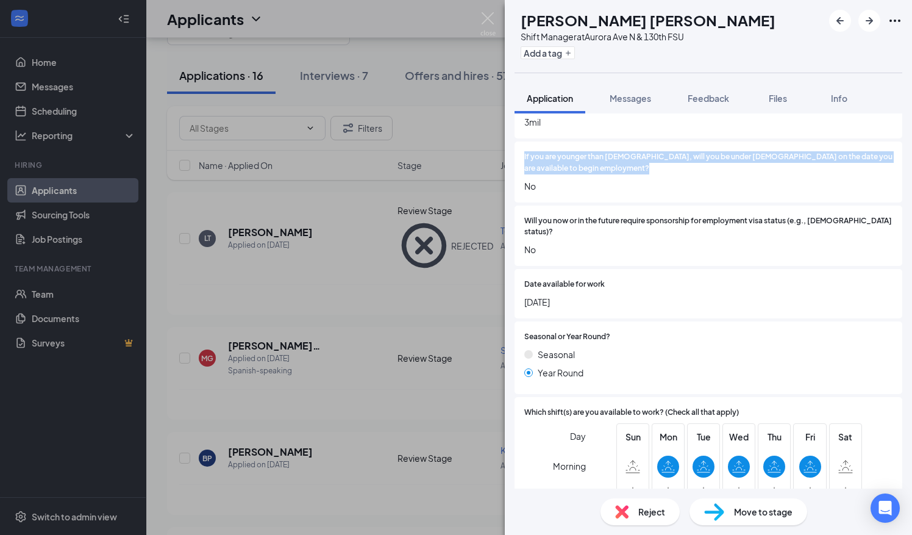
scroll to position [300, 0]
click at [694, 243] on span "No" at bounding box center [708, 249] width 368 height 13
click at [680, 179] on span "No" at bounding box center [708, 185] width 368 height 13
click at [693, 279] on div at bounding box center [749, 285] width 288 height 12
click at [688, 295] on span "[DATE]" at bounding box center [708, 301] width 368 height 13
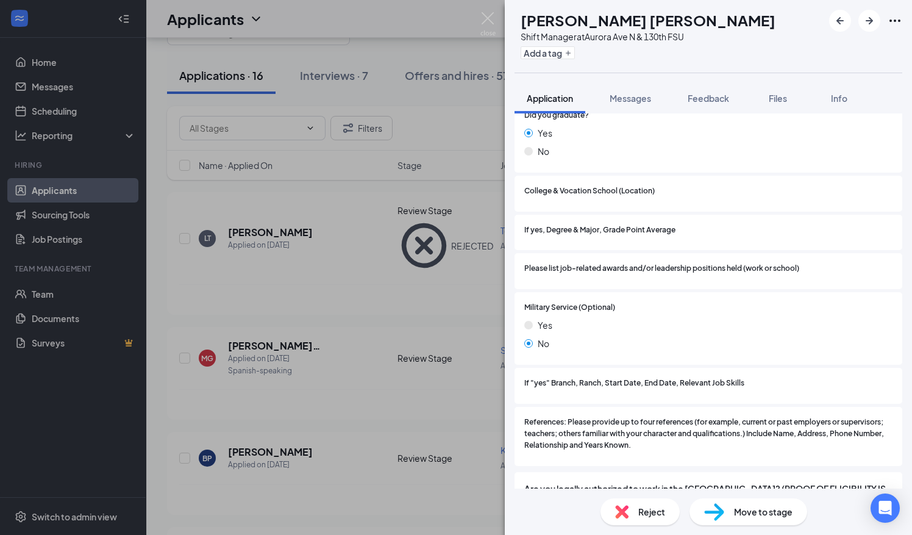
scroll to position [1229, 0]
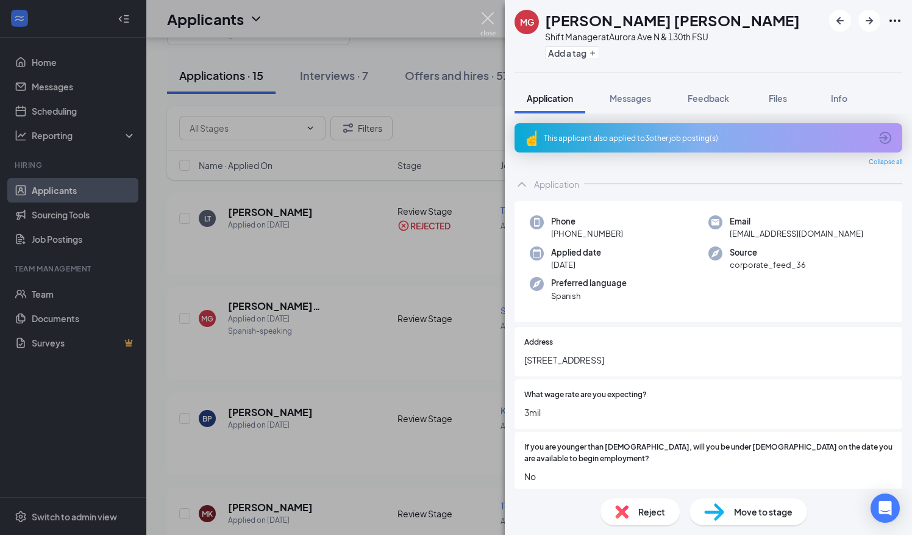
click at [489, 20] on img at bounding box center [487, 24] width 15 height 24
